Goal: Task Accomplishment & Management: Manage account settings

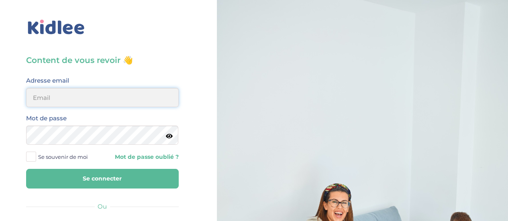
type input "mathilde.gartili@gmail.com"
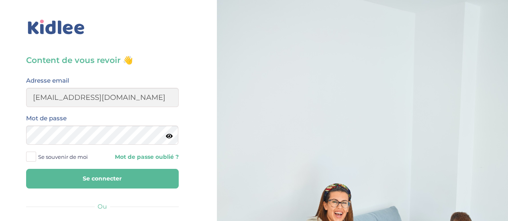
click at [96, 176] on button "Se connecter" at bounding box center [102, 179] width 153 height 20
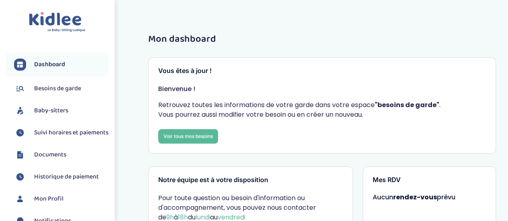
click at [55, 138] on span "Suivi horaires et paiements" at bounding box center [71, 133] width 74 height 10
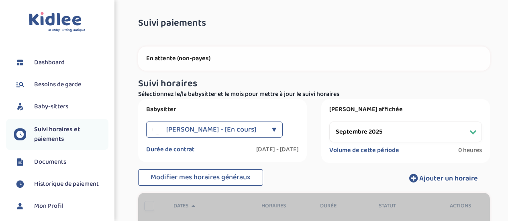
select select "septembre 2025"
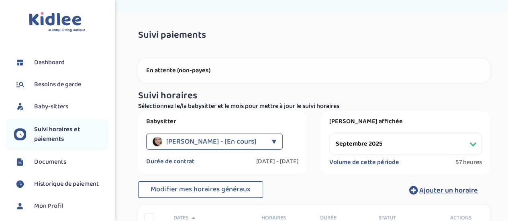
scroll to position [125, 0]
